Goal: Browse casually: Explore the website without a specific task or goal

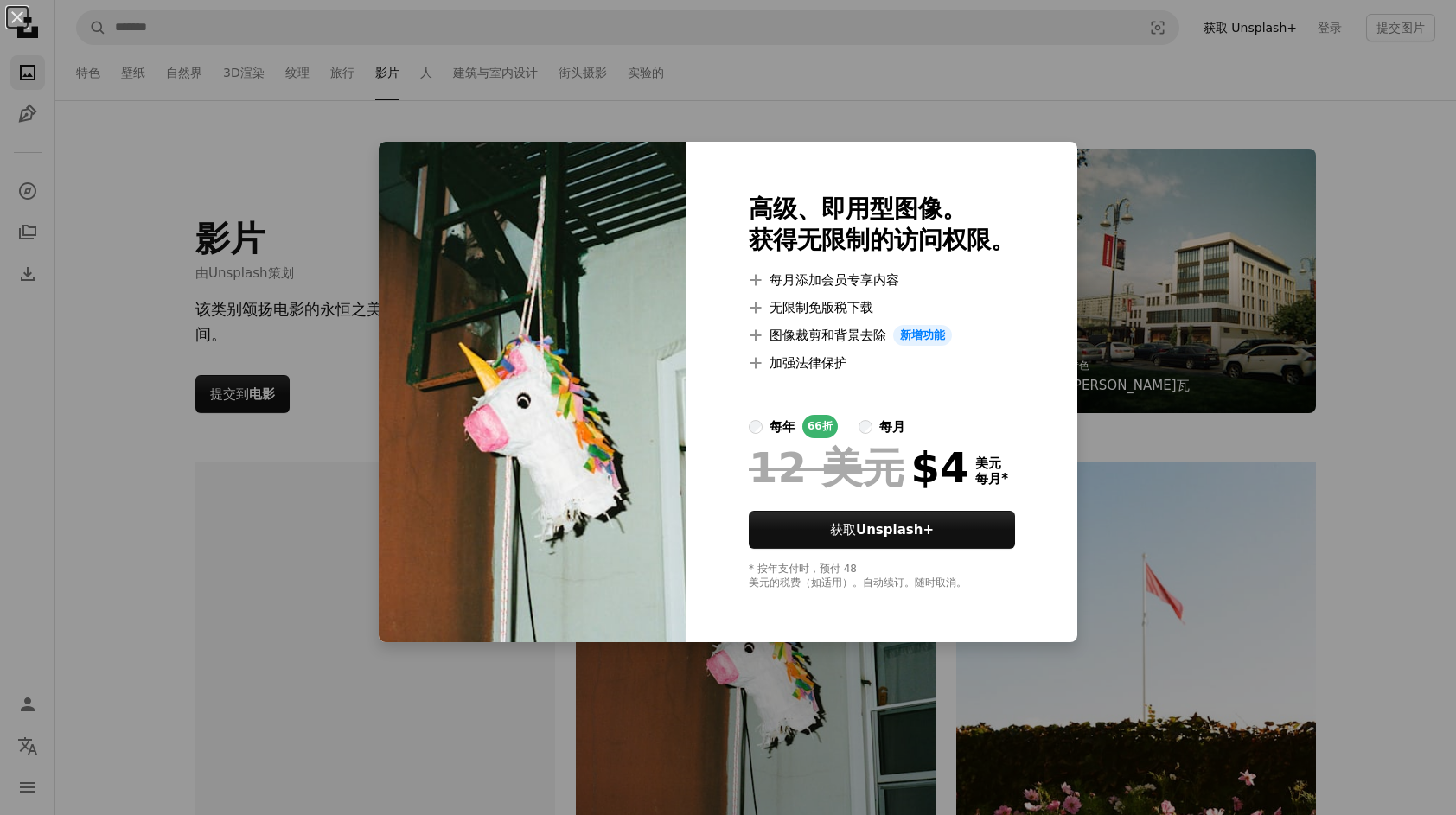
scroll to position [259, 0]
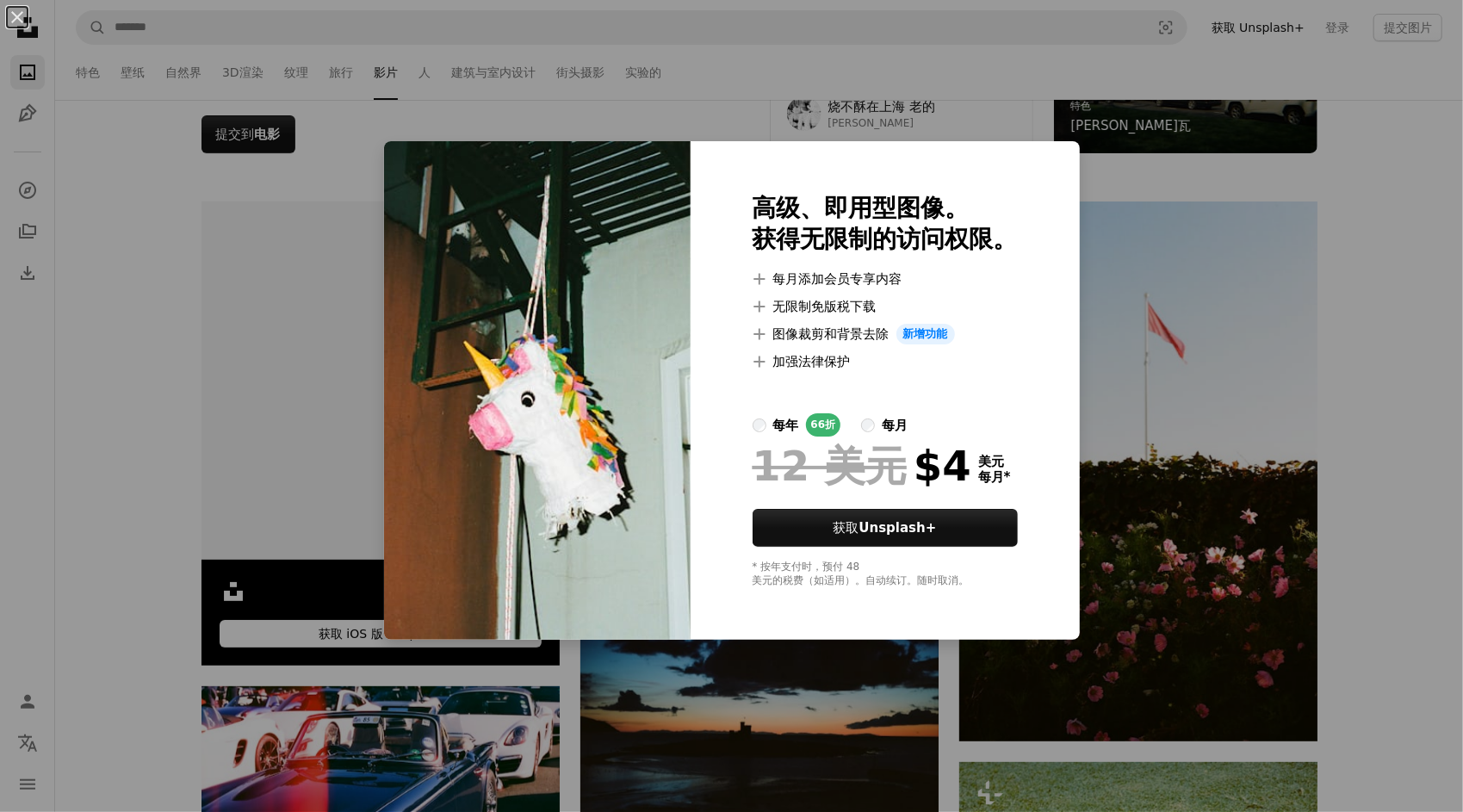
click at [1128, 105] on div "An X shape 高级、即用型图像。 获得无限制的访问权限。 A plus sign 每月添加会员专享内容 A plus sign 无限制免版税下载 A …" at bounding box center [732, 406] width 1463 height 812
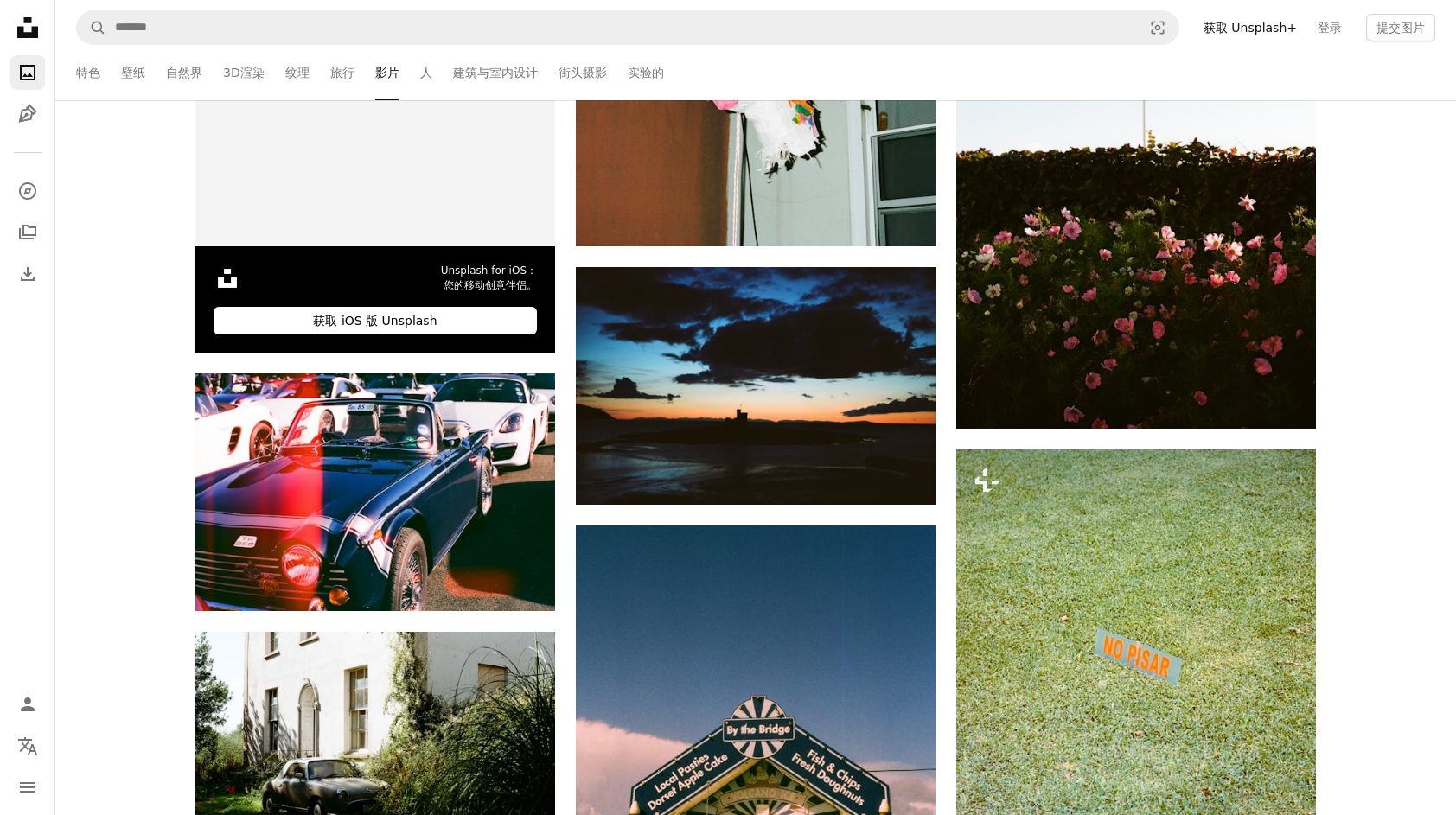
scroll to position [778, 0]
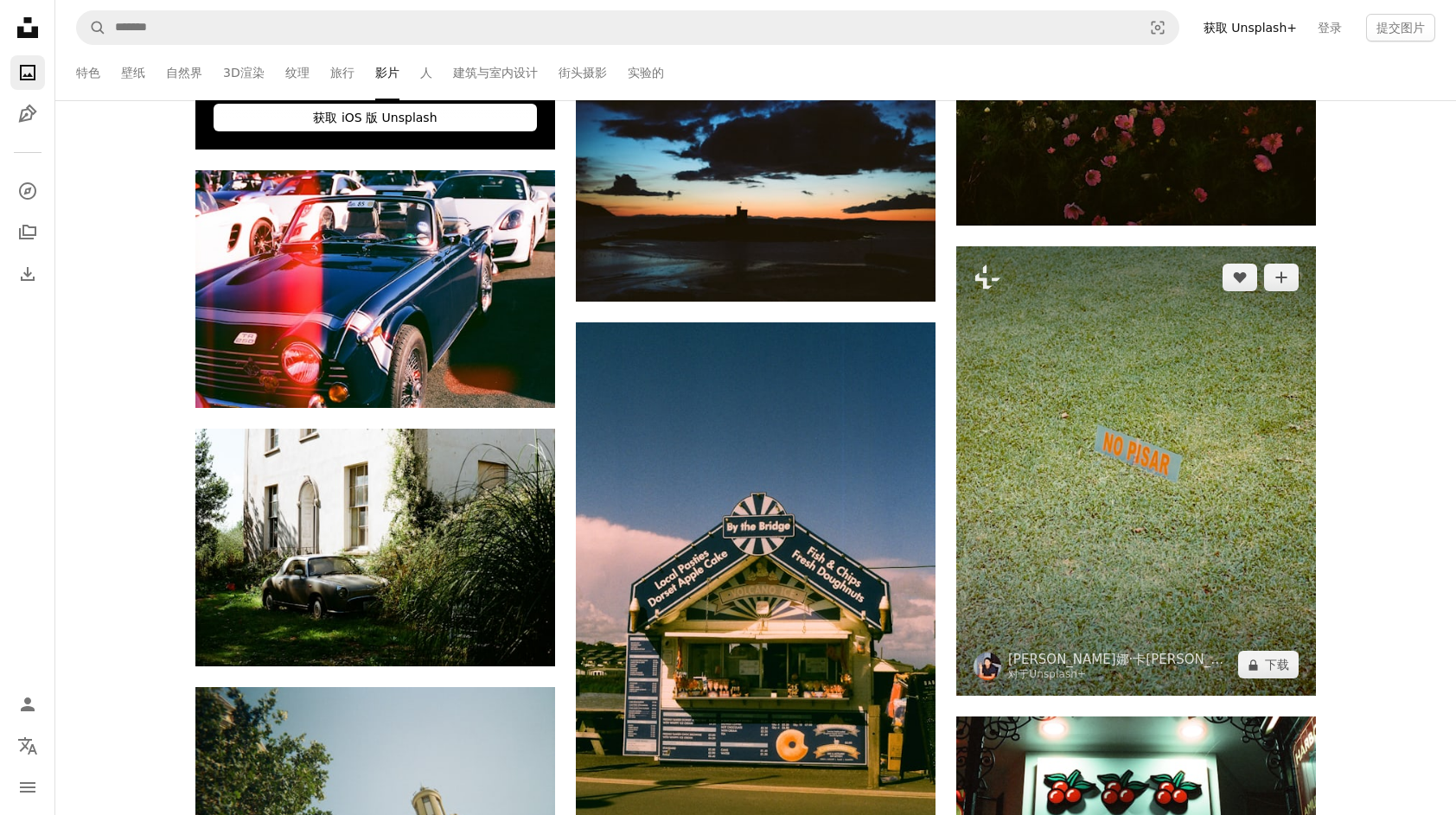
click at [1125, 450] on img at bounding box center [1136, 471] width 360 height 449
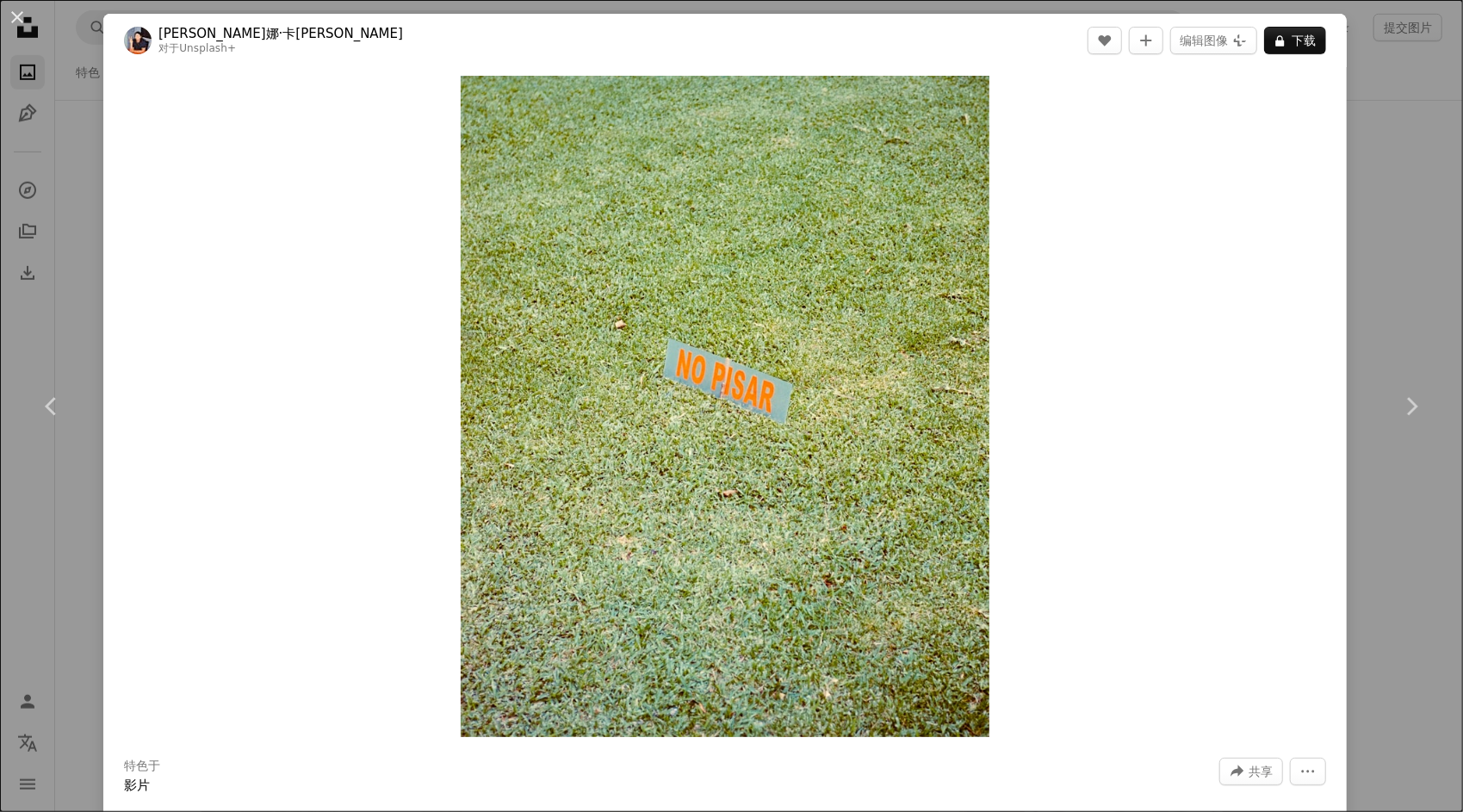
click at [1372, 38] on div "An X shape Chevron left Chevron right [PERSON_NAME]娜·卡[PERSON_NAME] 对于 Unsplash…" at bounding box center [732, 406] width 1463 height 812
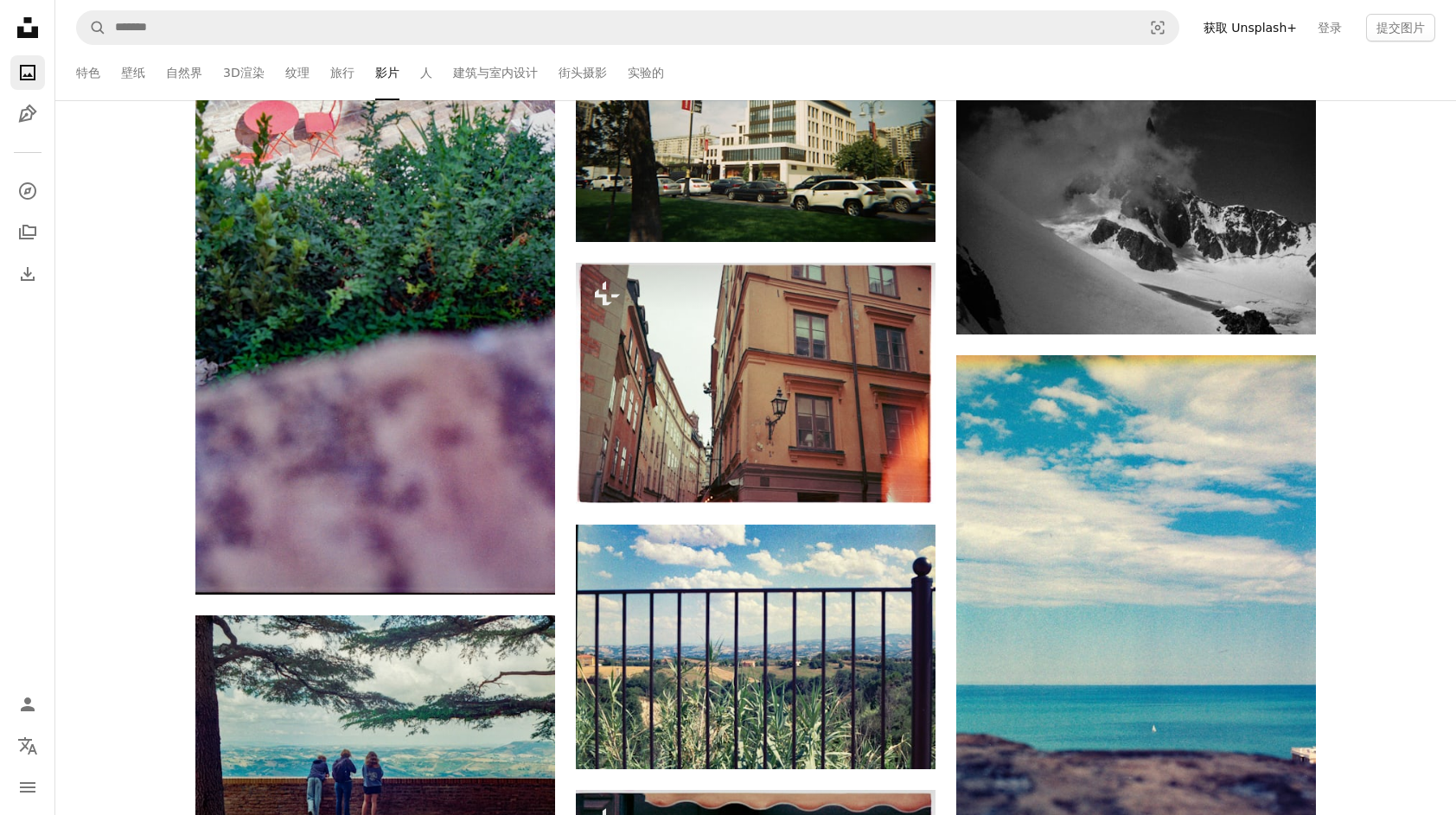
scroll to position [1642, 0]
